Goal: Information Seeking & Learning: Check status

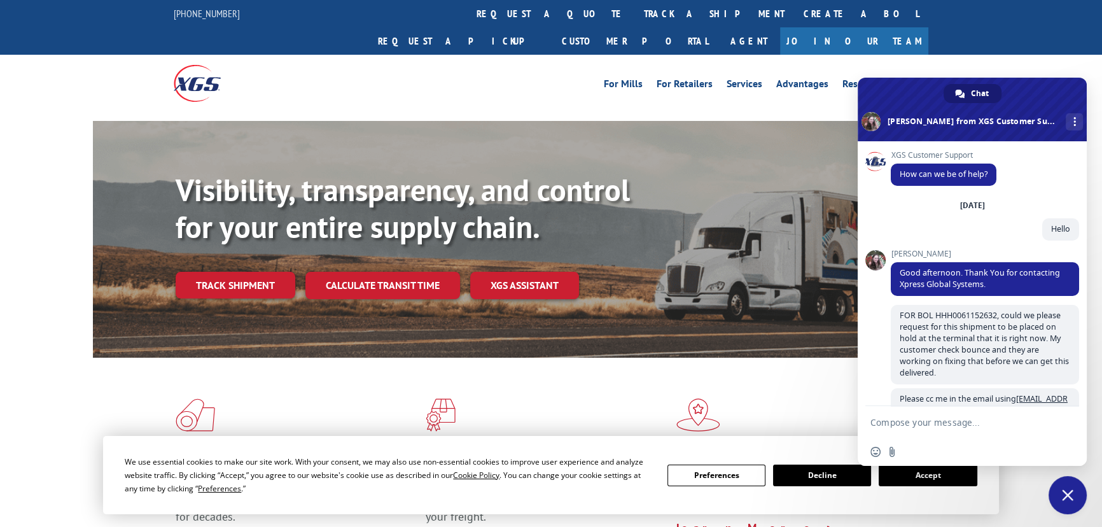
scroll to position [490, 0]
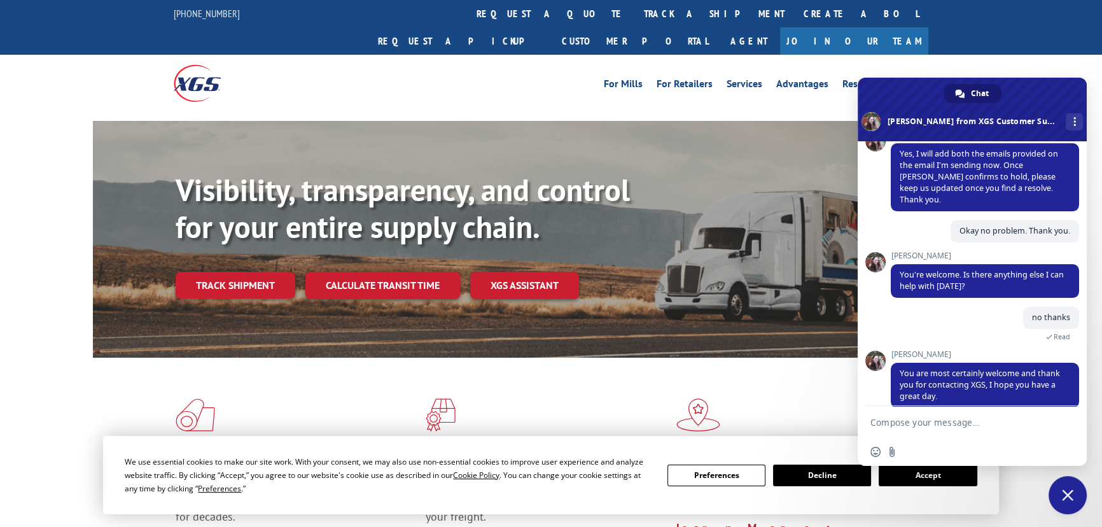
click at [998, 55] on div "For [PERSON_NAME] For Retailers Services Advantages Resources About For [PERSON…" at bounding box center [551, 83] width 1102 height 57
click at [474, 443] on div "We use essential cookies to make our site work. With your consent, we may also …" at bounding box center [551, 475] width 896 height 78
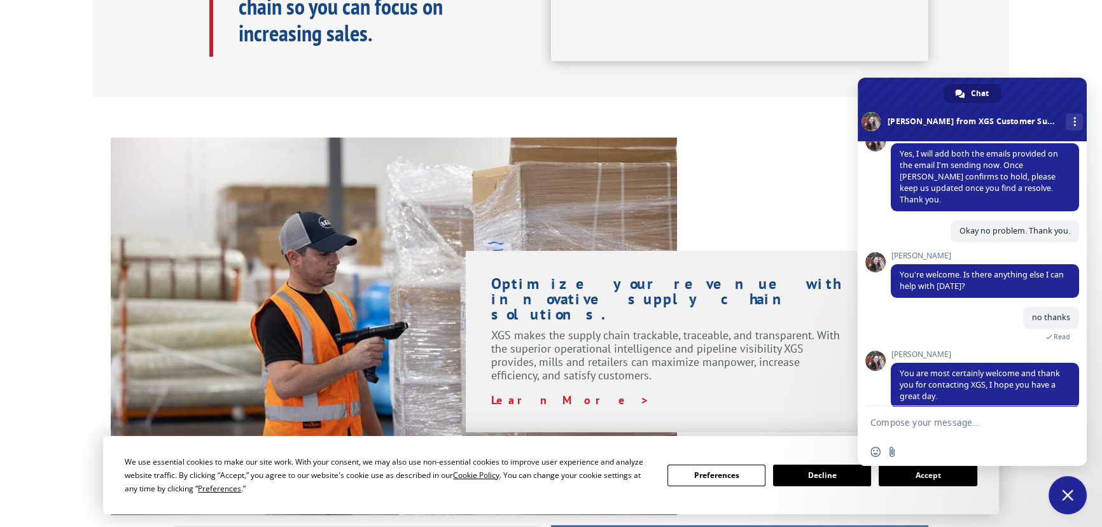
scroll to position [925, 0]
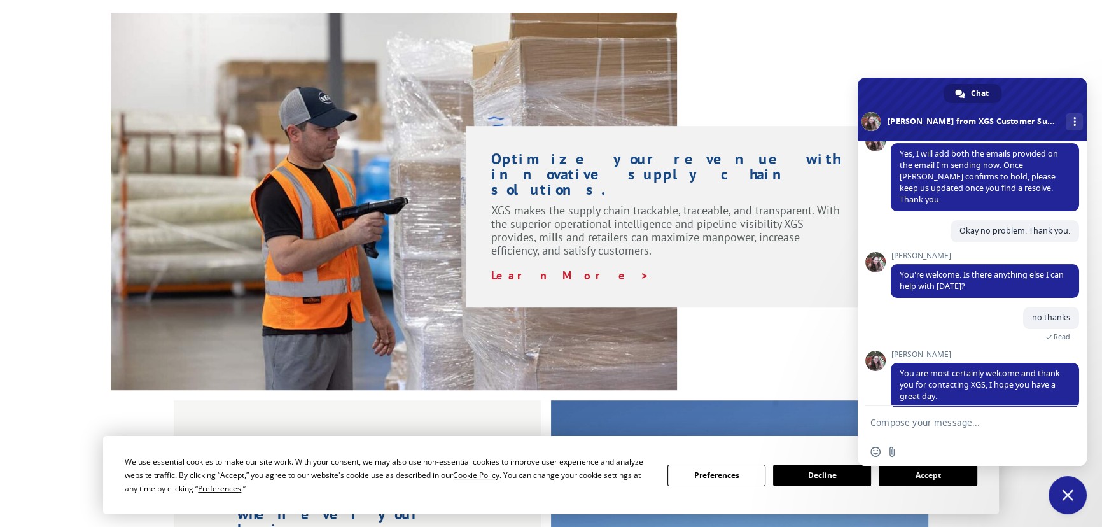
click at [1071, 499] on span "Close chat" at bounding box center [1067, 494] width 11 height 11
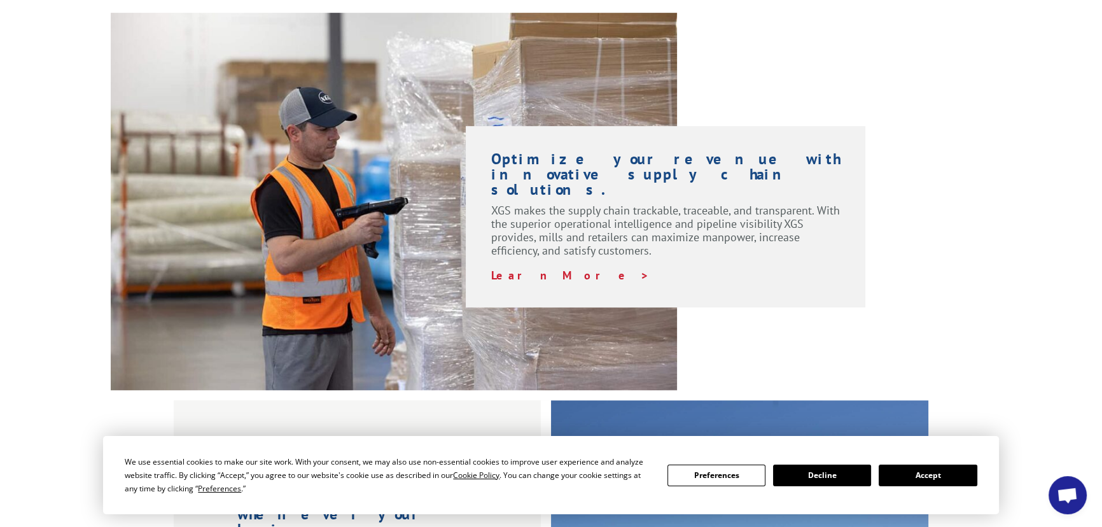
click at [923, 471] on button "Accept" at bounding box center [927, 475] width 98 height 22
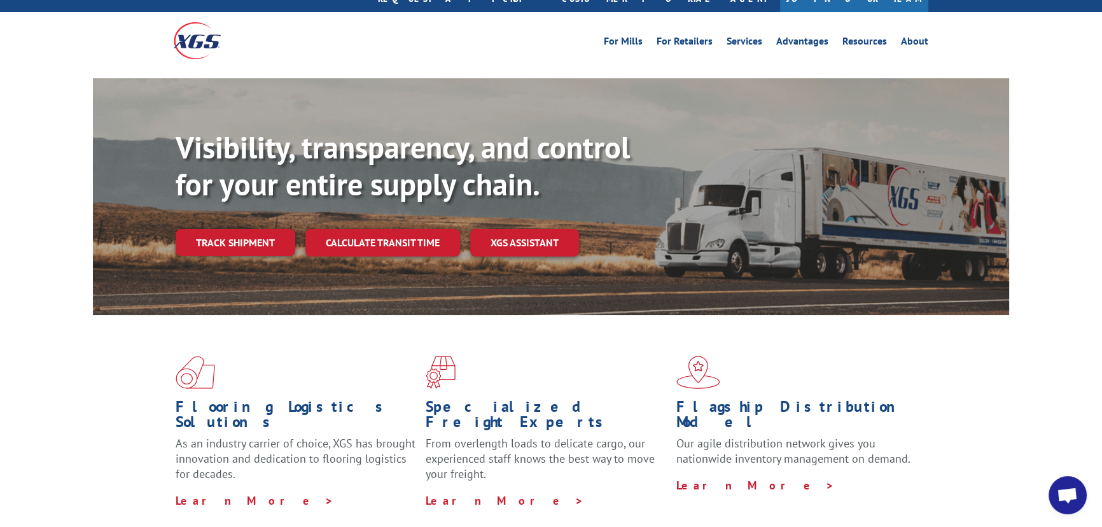
scroll to position [0, 0]
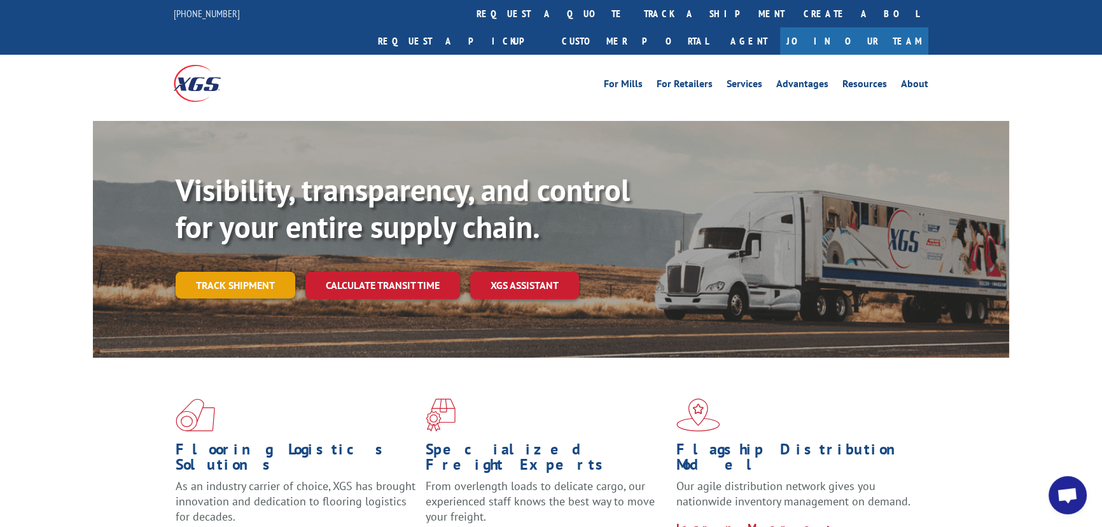
click at [232, 272] on link "Track shipment" at bounding box center [236, 285] width 120 height 27
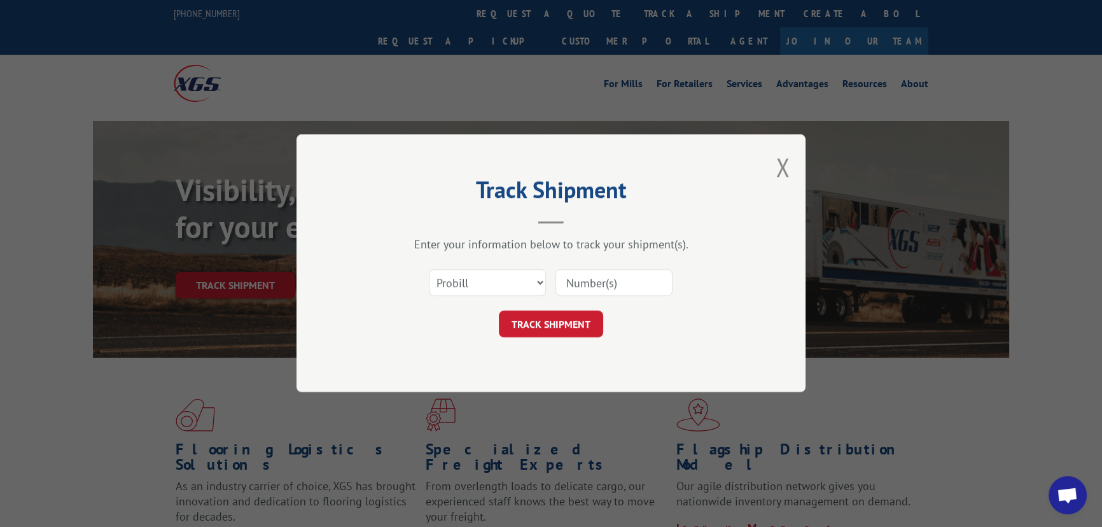
click at [599, 272] on input at bounding box center [613, 283] width 117 height 27
type input "17634644"
click at [578, 324] on button "TRACK SHIPMENT" at bounding box center [551, 324] width 104 height 27
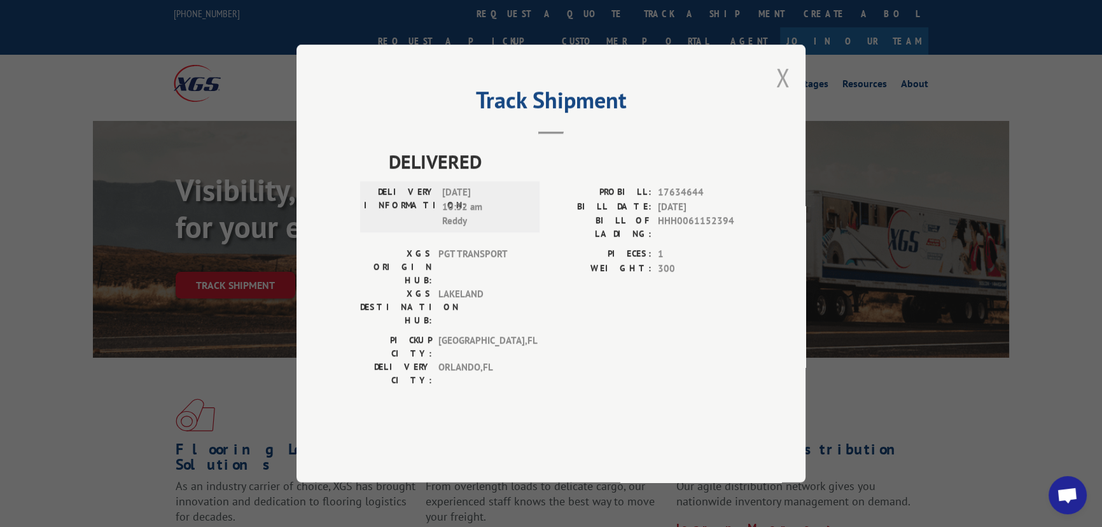
click at [779, 94] on button "Close modal" at bounding box center [782, 77] width 14 height 34
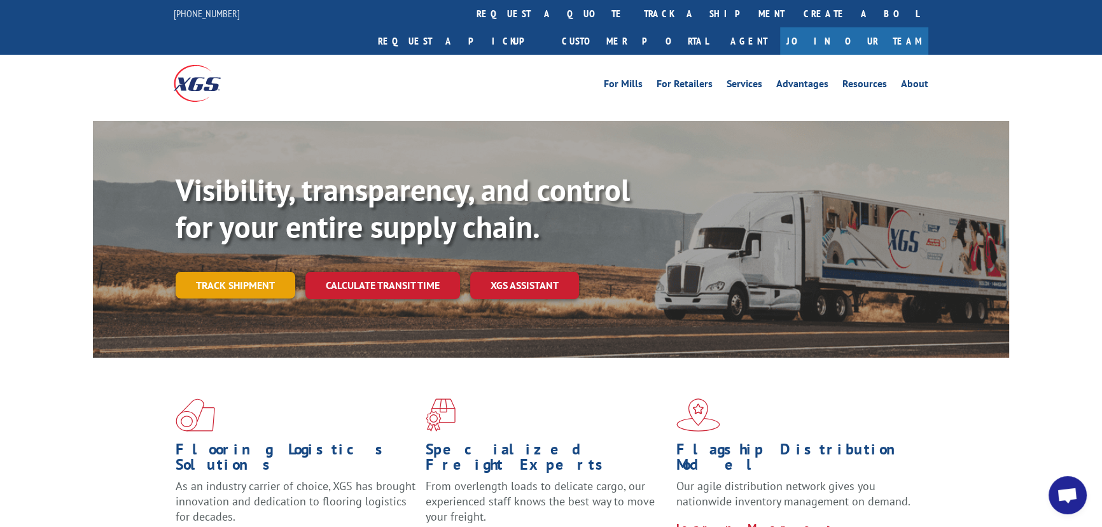
click at [240, 272] on link "Track shipment" at bounding box center [236, 285] width 120 height 27
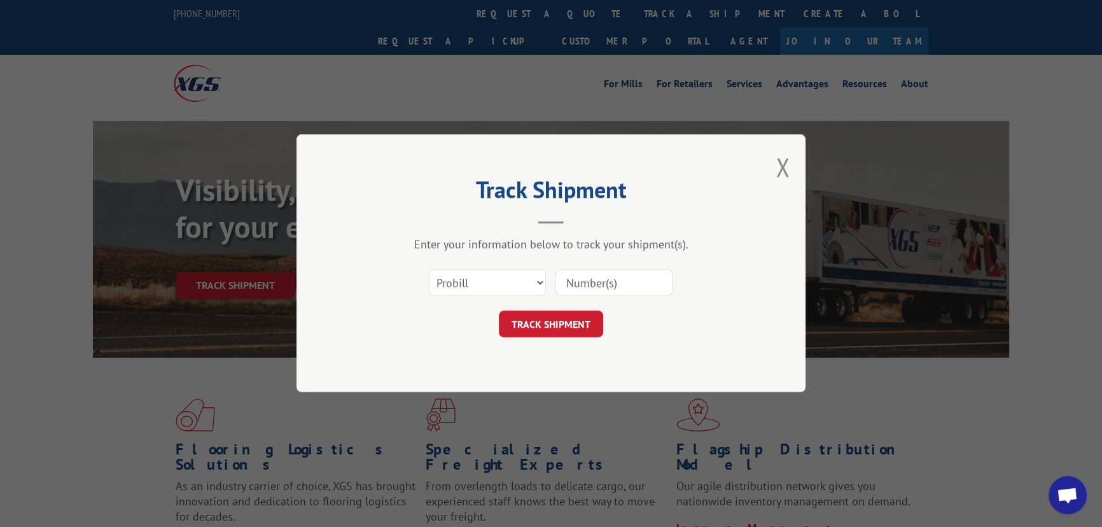
click at [590, 273] on input at bounding box center [613, 283] width 117 height 27
type input "17634646"
click at [570, 324] on button "TRACK SHIPMENT" at bounding box center [551, 324] width 104 height 27
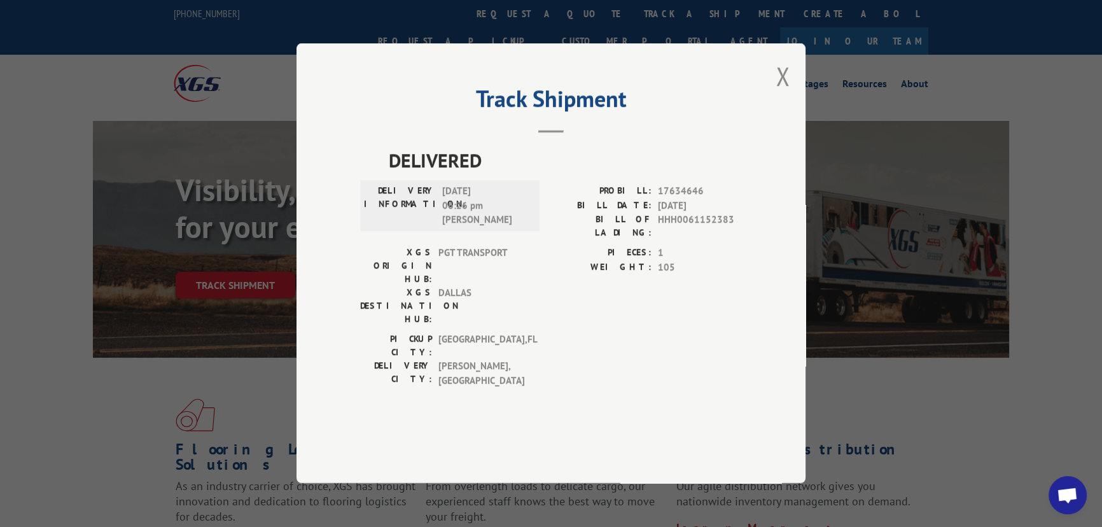
click at [789, 112] on div "Track Shipment DELIVERED DELIVERY INFORMATION: [DATE] 06:26 pm [PERSON_NAME]: 1…" at bounding box center [550, 263] width 509 height 440
click at [790, 108] on div "Track Shipment DELIVERED DELIVERY INFORMATION: [DATE] 06:26 pm [PERSON_NAME]: 1…" at bounding box center [550, 263] width 509 height 440
click at [770, 114] on div "Track Shipment DELIVERED DELIVERY INFORMATION: [DATE] 06:26 pm [PERSON_NAME]: 1…" at bounding box center [550, 263] width 509 height 440
click at [792, 107] on div "Track Shipment DELIVERED DELIVERY INFORMATION: [DATE] 06:26 pm [PERSON_NAME]: 1…" at bounding box center [550, 263] width 509 height 440
click at [777, 93] on button "Close modal" at bounding box center [782, 76] width 14 height 34
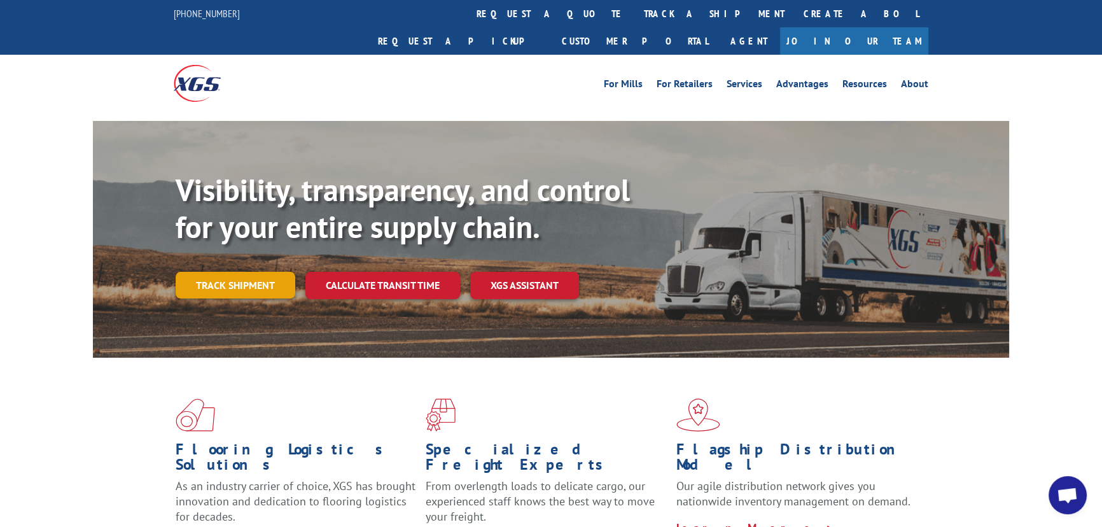
click at [219, 272] on link "Track shipment" at bounding box center [236, 285] width 120 height 27
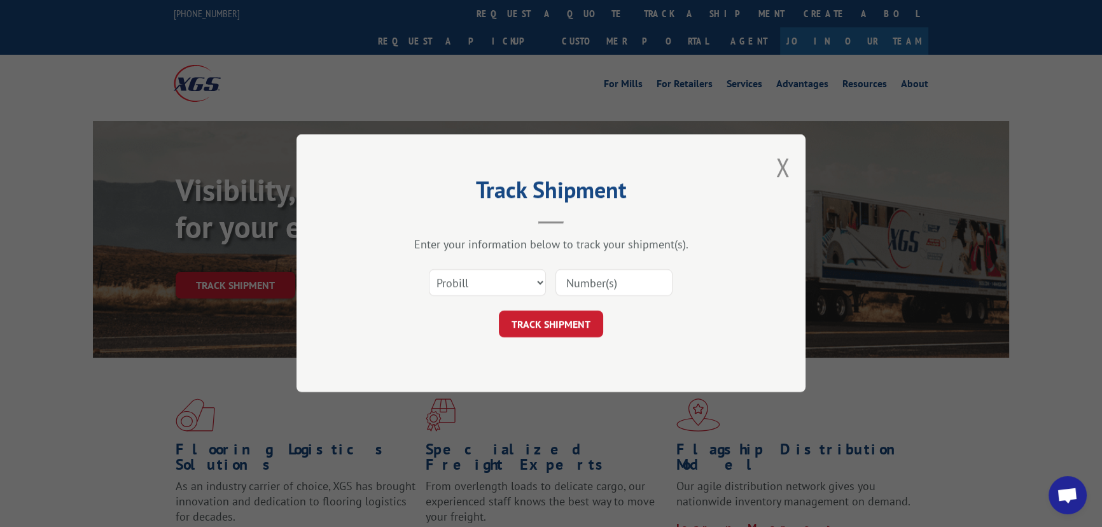
click at [595, 279] on input at bounding box center [613, 283] width 117 height 27
type input "17634643"
click at [576, 329] on button "TRACK SHIPMENT" at bounding box center [551, 324] width 104 height 27
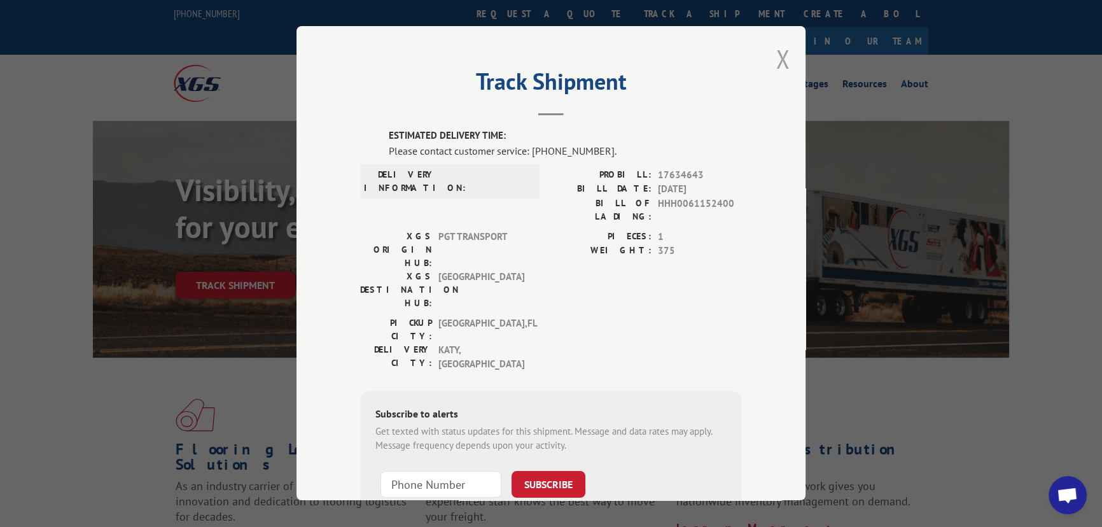
click at [779, 58] on button "Close modal" at bounding box center [782, 59] width 14 height 34
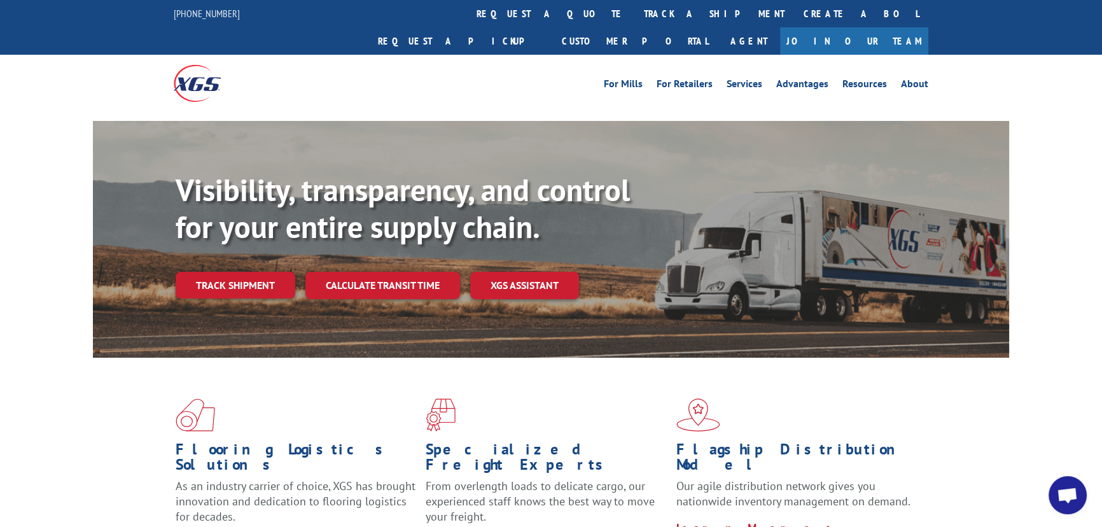
click at [249, 272] on link "Track shipment" at bounding box center [236, 285] width 120 height 27
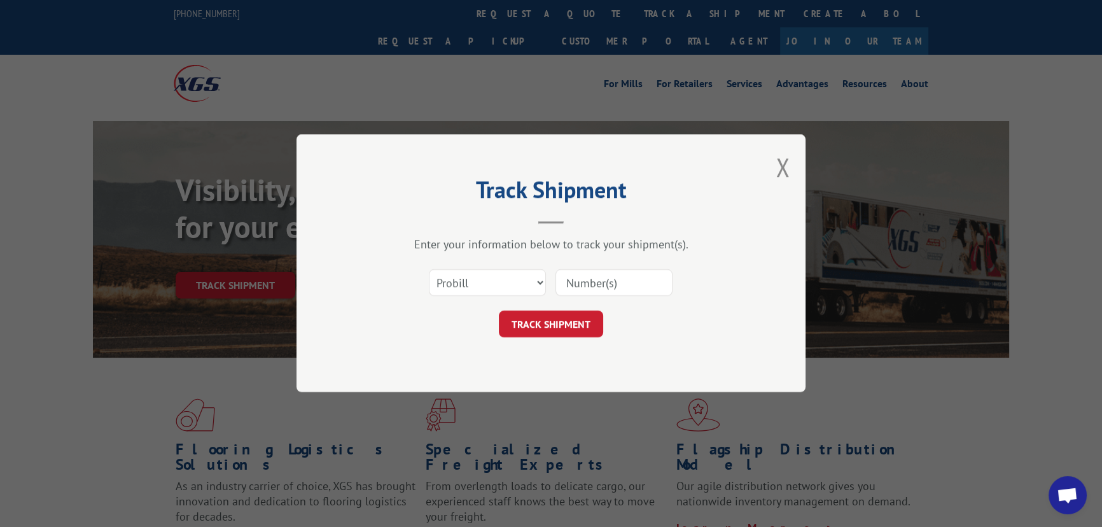
click at [572, 279] on input at bounding box center [613, 283] width 117 height 27
type input "17621351"
click at [559, 326] on button "TRACK SHIPMENT" at bounding box center [551, 324] width 104 height 27
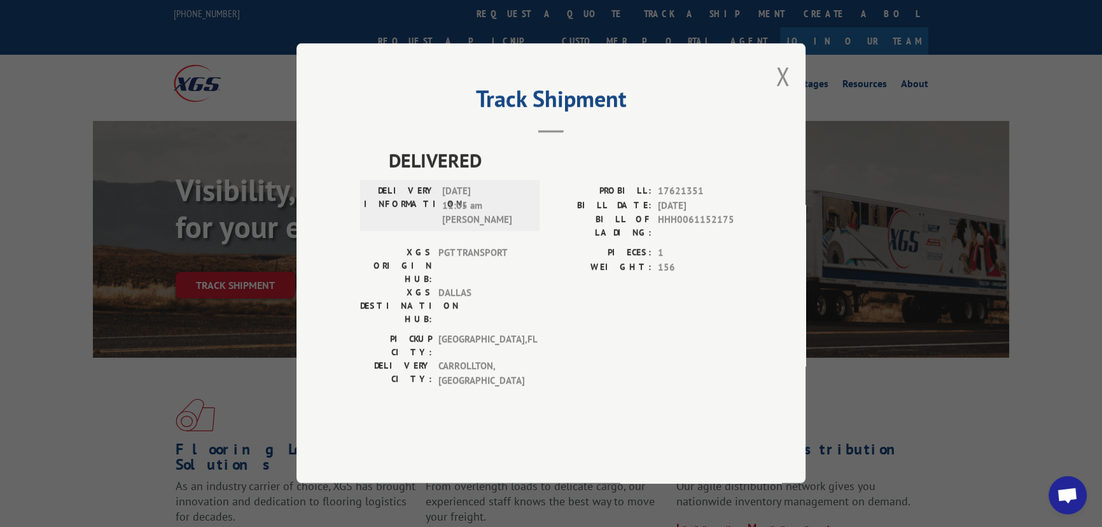
click at [790, 115] on div "Track Shipment DELIVERED DELIVERY INFORMATION: [DATE] 11:05 am [PERSON_NAME]: 1…" at bounding box center [550, 263] width 509 height 440
click at [791, 107] on div "Track Shipment DELIVERED DELIVERY INFORMATION: [DATE] 11:05 am [PERSON_NAME]: 1…" at bounding box center [550, 263] width 509 height 440
click at [772, 125] on div "Track Shipment DELIVERED DELIVERY INFORMATION: [DATE] 11:05 am [PERSON_NAME]: 1…" at bounding box center [550, 263] width 509 height 440
click at [783, 93] on button "Close modal" at bounding box center [782, 76] width 14 height 34
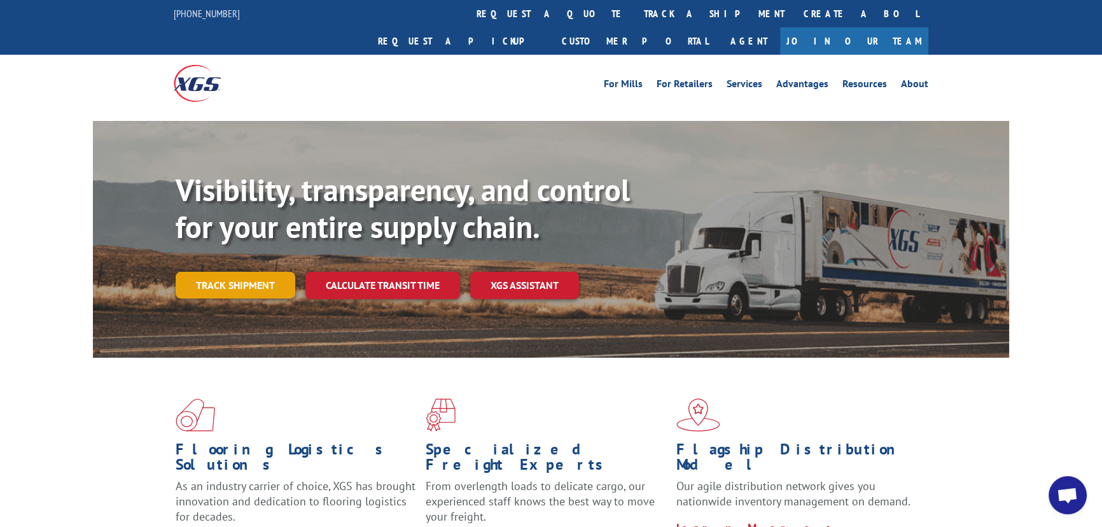
click at [242, 272] on link "Track shipment" at bounding box center [236, 285] width 120 height 27
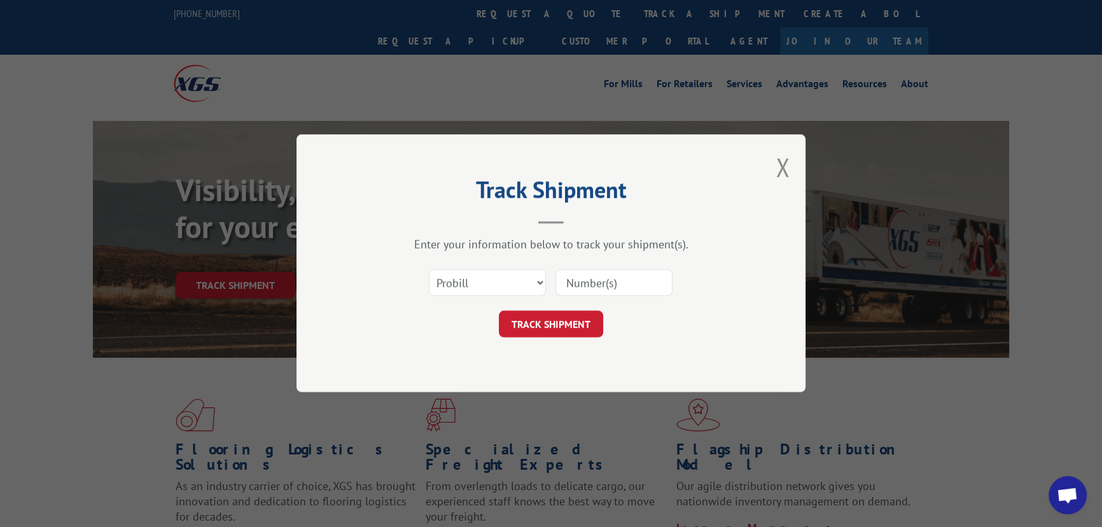
click at [604, 272] on input at bounding box center [613, 283] width 117 height 27
type input "17607341"
click at [570, 326] on button "TRACK SHIPMENT" at bounding box center [551, 324] width 104 height 27
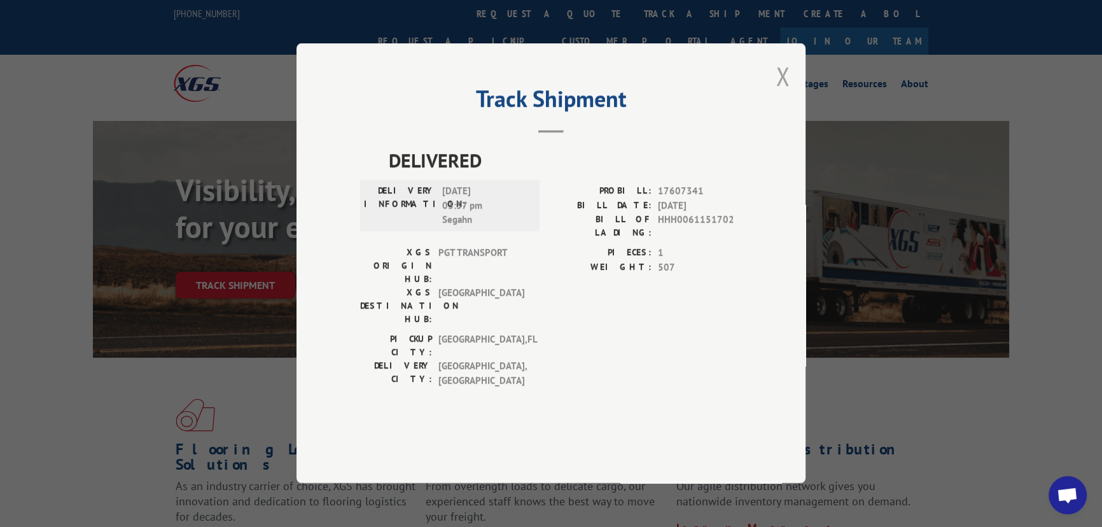
click at [786, 93] on button "Close modal" at bounding box center [782, 76] width 14 height 34
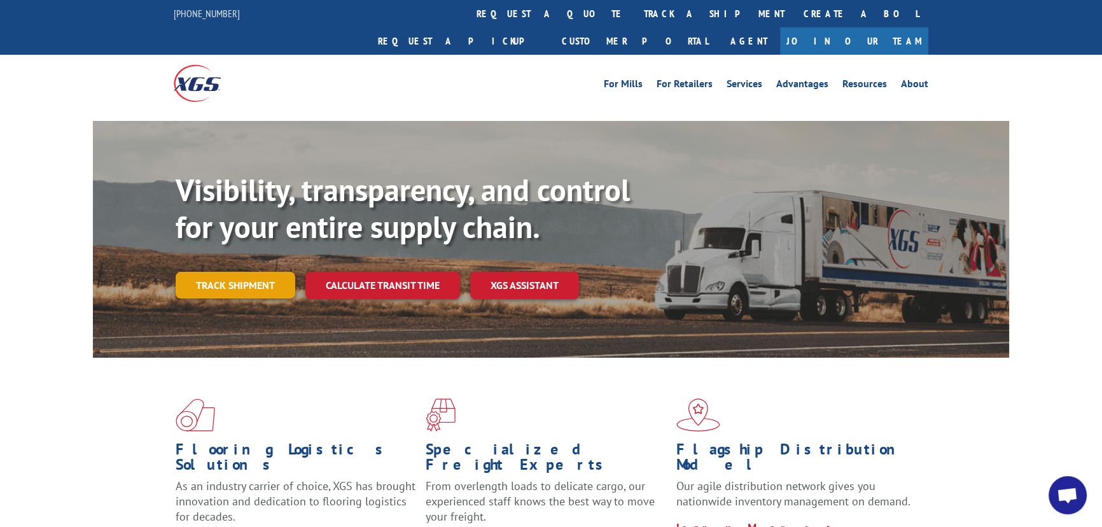
click at [226, 272] on link "Track shipment" at bounding box center [236, 285] width 120 height 27
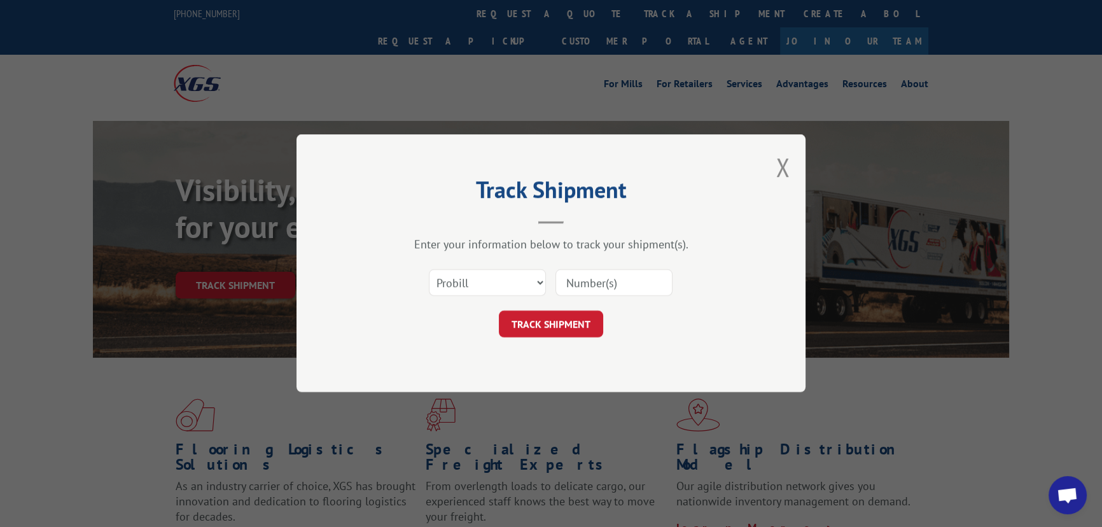
click at [608, 270] on input at bounding box center [613, 283] width 117 height 27
type input "17612952"
click at [588, 327] on button "TRACK SHIPMENT" at bounding box center [551, 324] width 104 height 27
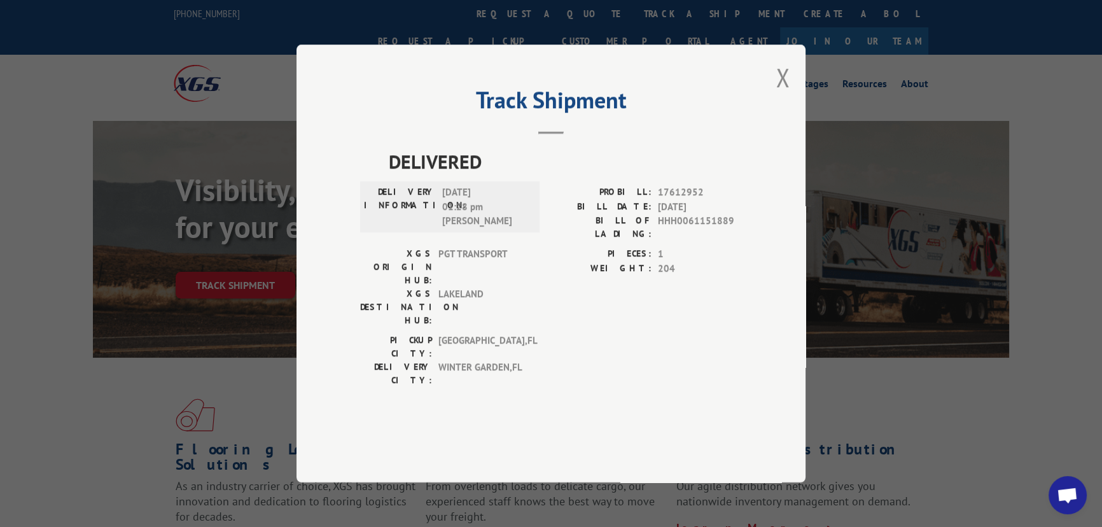
click at [789, 111] on div "Track Shipment DELIVERED DELIVERY INFORMATION: [DATE] 01:28 pm [PERSON_NAME]: 1…" at bounding box center [550, 264] width 509 height 438
click at [785, 94] on button "Close modal" at bounding box center [782, 77] width 14 height 34
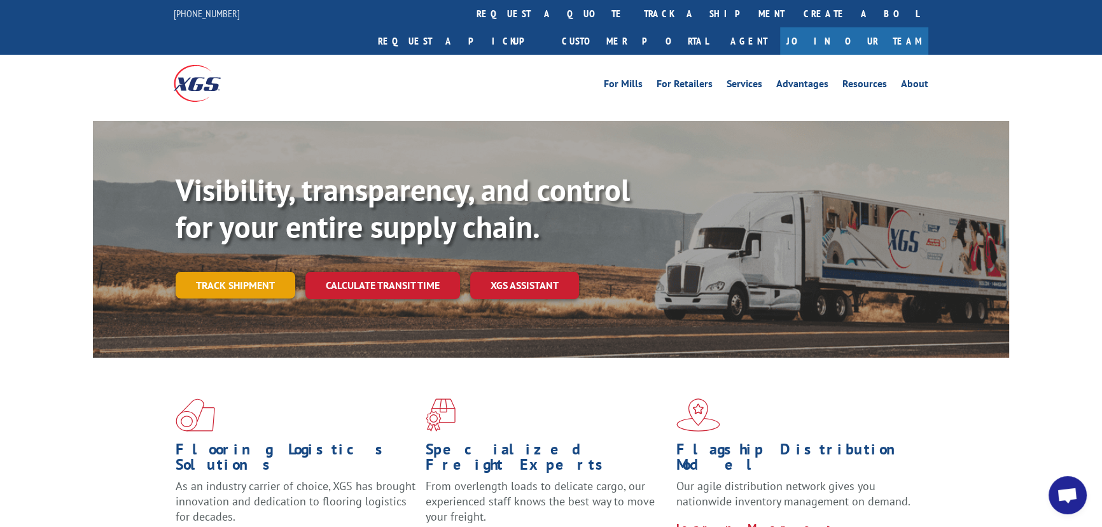
click at [197, 272] on link "Track shipment" at bounding box center [236, 285] width 120 height 27
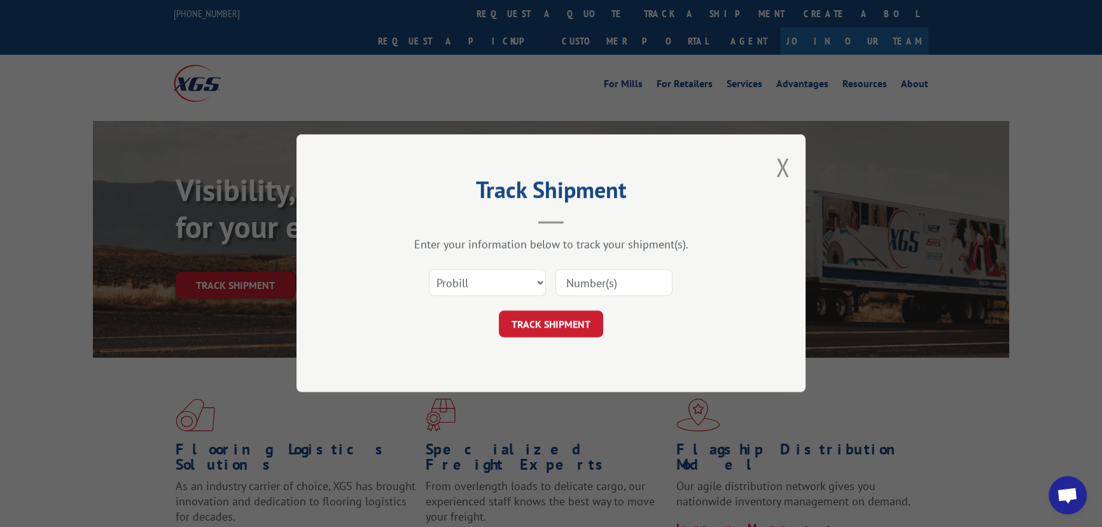
click at [595, 276] on input at bounding box center [613, 283] width 117 height 27
type input "17592184"
click at [545, 322] on button "TRACK SHIPMENT" at bounding box center [551, 324] width 104 height 27
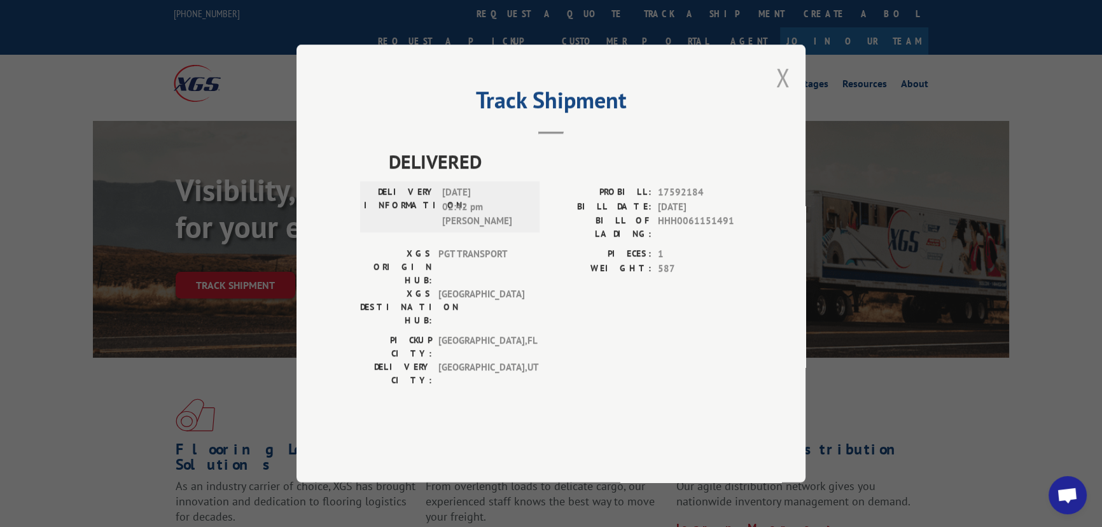
click at [787, 94] on button "Close modal" at bounding box center [782, 77] width 14 height 34
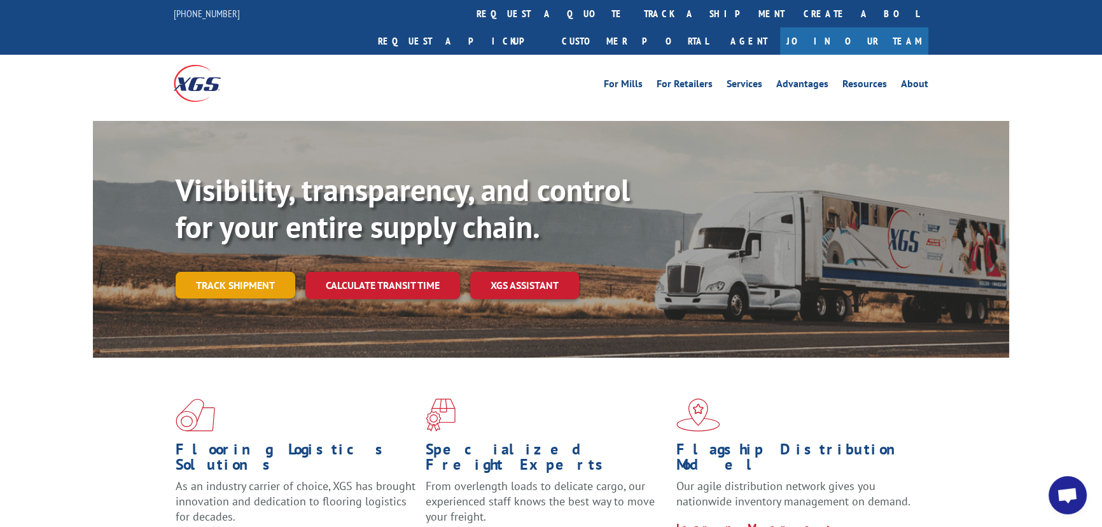
click at [247, 272] on link "Track shipment" at bounding box center [236, 285] width 120 height 27
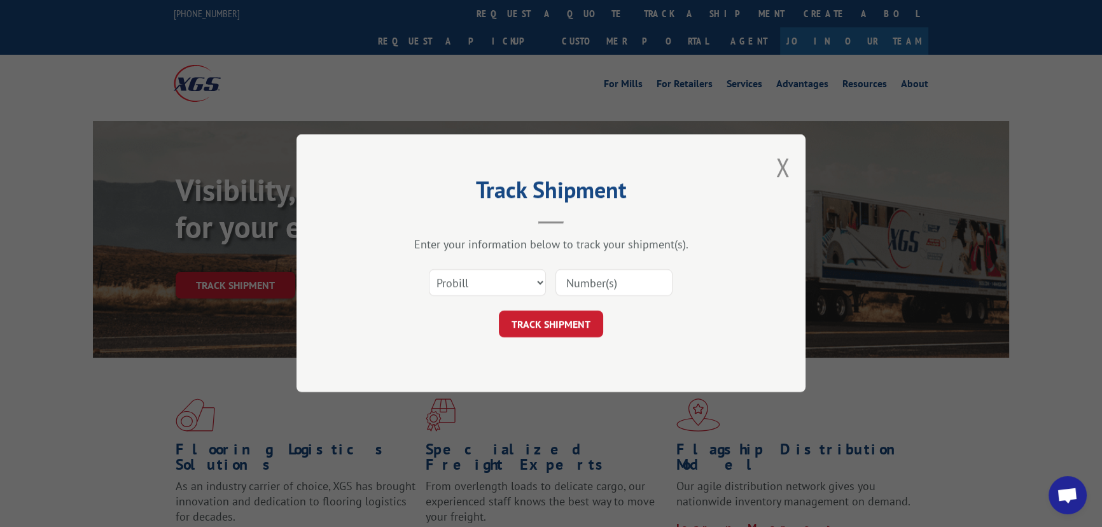
drag, startPoint x: 588, startPoint y: 280, endPoint x: 596, endPoint y: 275, distance: 8.8
click at [588, 280] on input at bounding box center [613, 283] width 117 height 27
type input "17602227"
click at [584, 314] on button "TRACK SHIPMENT" at bounding box center [551, 324] width 104 height 27
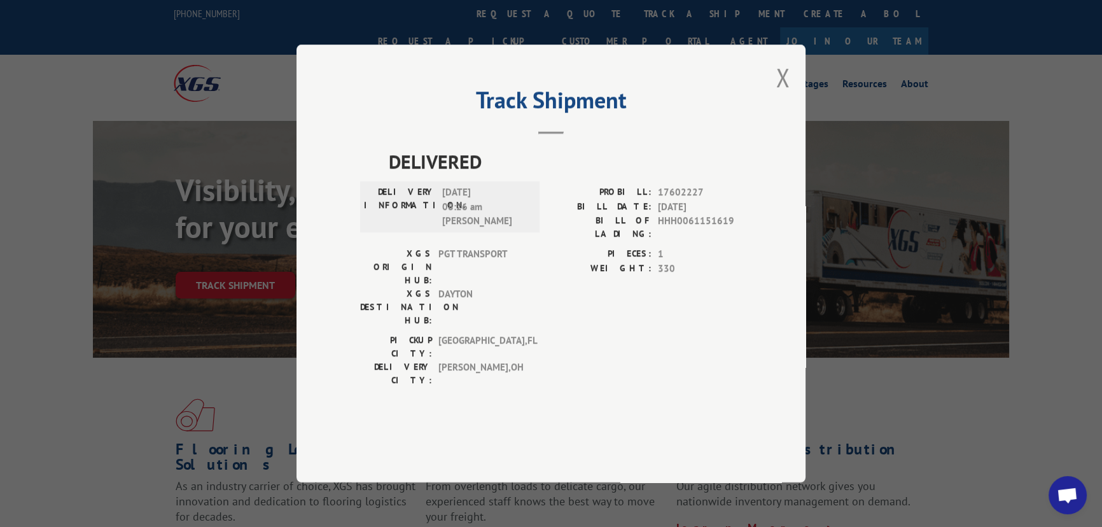
click at [804, 111] on div "Track Shipment DELIVERED DELIVERY INFORMATION: [DATE] 08:26 am [PERSON_NAME]: 1…" at bounding box center [550, 264] width 509 height 438
click at [779, 94] on button "Close modal" at bounding box center [782, 77] width 14 height 34
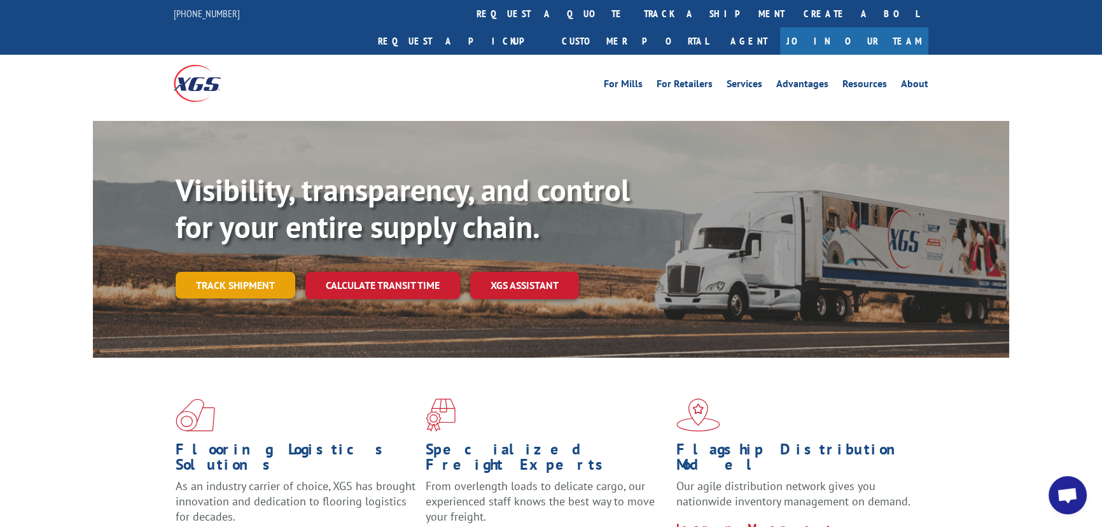
click at [244, 272] on link "Track shipment" at bounding box center [236, 285] width 120 height 27
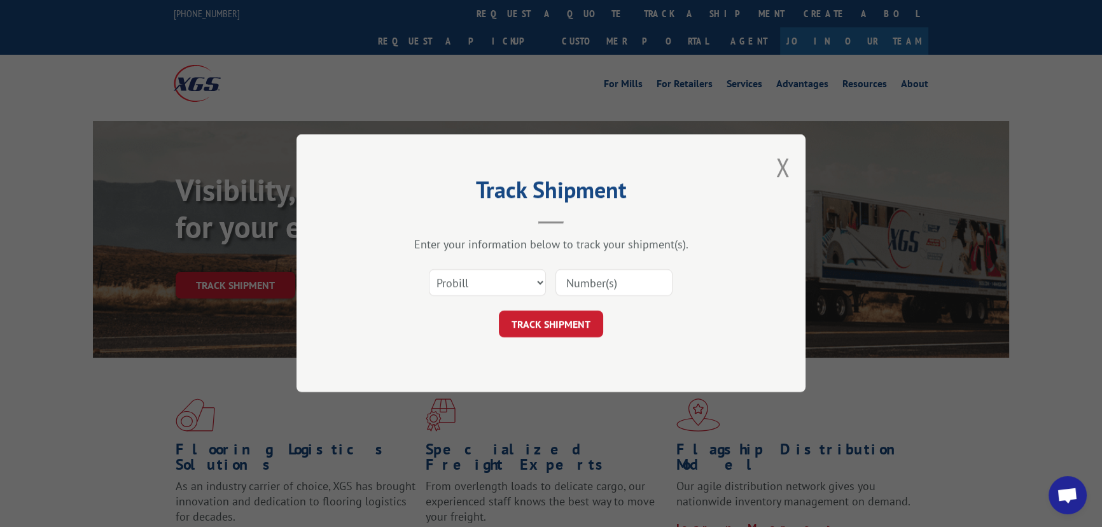
click at [592, 287] on input at bounding box center [613, 283] width 117 height 27
click at [716, 91] on div "Track Shipment Enter your information below to track your shipment(s). Select c…" at bounding box center [551, 263] width 1102 height 527
